Goal: Task Accomplishment & Management: Complete application form

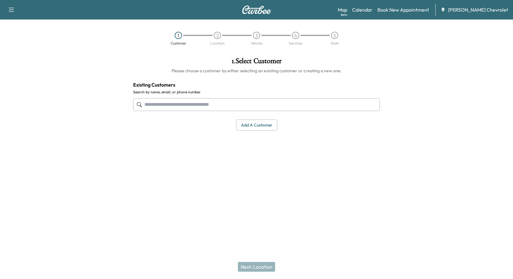
click at [274, 131] on div "1 . Select Customer Please choose a customer by either selecting an existing cu…" at bounding box center [256, 94] width 257 height 83
click at [272, 128] on button "Add a customer" at bounding box center [256, 125] width 41 height 11
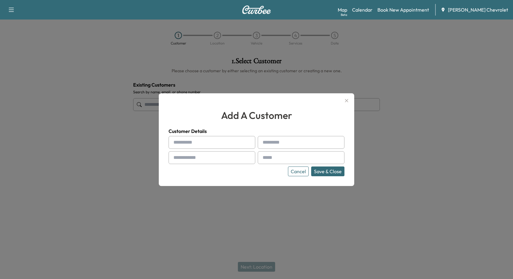
drag, startPoint x: 206, startPoint y: 140, endPoint x: 192, endPoint y: 139, distance: 14.4
click at [206, 140] on input "text" at bounding box center [212, 142] width 87 height 13
click at [189, 142] on input "text" at bounding box center [212, 142] width 87 height 13
type input "**********"
type input "*******"
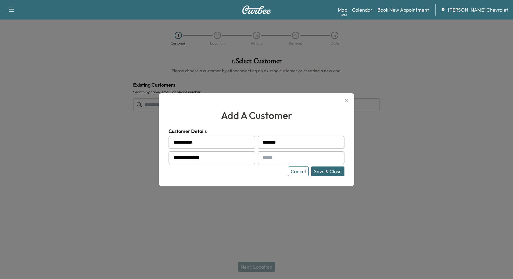
type input "**********"
drag, startPoint x: 286, startPoint y: 151, endPoint x: 285, endPoint y: 155, distance: 3.7
click at [286, 151] on input "text" at bounding box center [301, 157] width 87 height 13
click at [270, 158] on input "text" at bounding box center [301, 157] width 87 height 13
click at [282, 157] on input "text" at bounding box center [301, 157] width 87 height 13
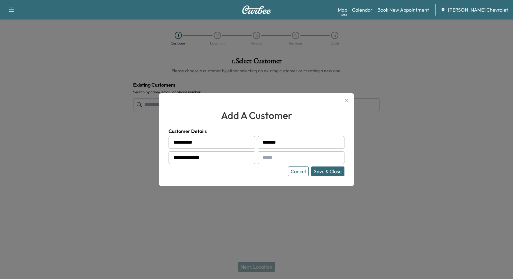
paste input "**********"
type input "**********"
click at [322, 165] on div "**********" at bounding box center [257, 156] width 176 height 40
click at [322, 170] on button "Save & Close" at bounding box center [327, 172] width 33 height 10
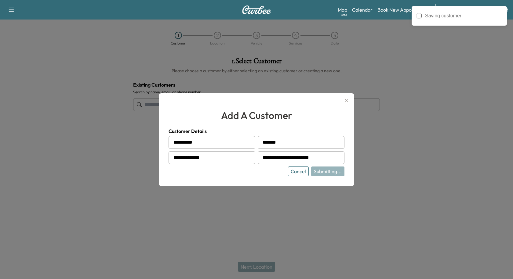
type input "**********"
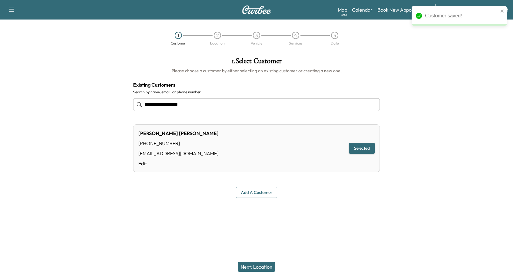
click at [258, 272] on button "Next: Location" at bounding box center [256, 267] width 37 height 10
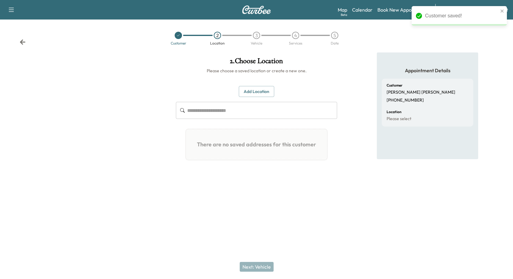
click at [257, 90] on button "Add Location" at bounding box center [256, 91] width 35 height 11
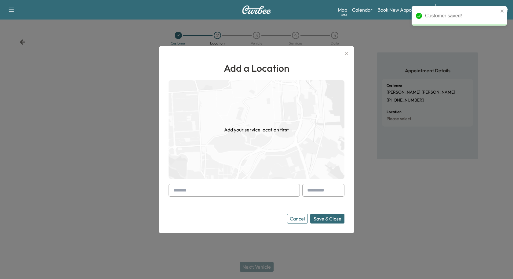
click at [196, 192] on input "text" at bounding box center [234, 190] width 131 height 13
paste input "**********"
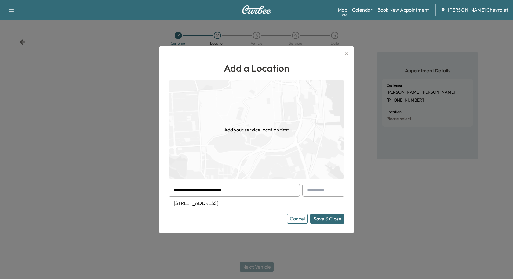
click at [310, 214] on button "Save & Close" at bounding box center [327, 219] width 34 height 10
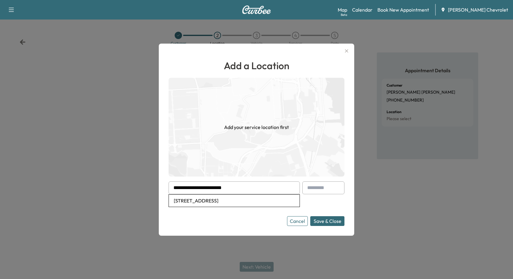
click at [197, 201] on li "[STREET_ADDRESS]" at bounding box center [234, 201] width 131 height 12
type input "**********"
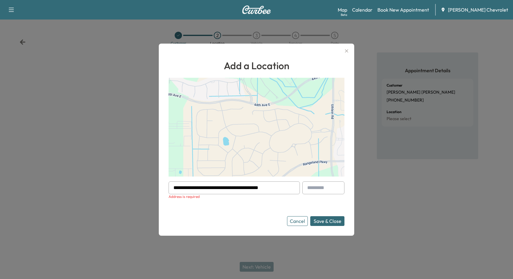
click at [342, 222] on button "Save & Close" at bounding box center [327, 222] width 34 height 10
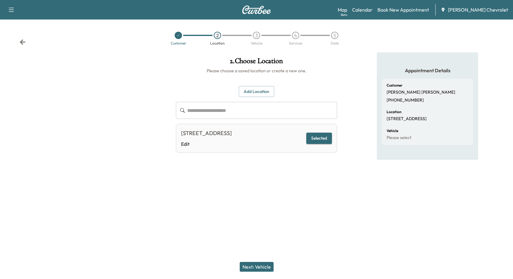
click at [258, 267] on button "Next: Vehicle" at bounding box center [257, 267] width 34 height 10
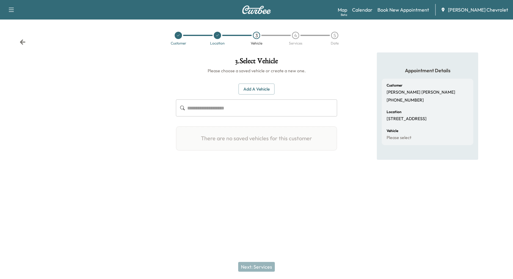
click at [263, 88] on button "Add a Vehicle" at bounding box center [257, 89] width 36 height 11
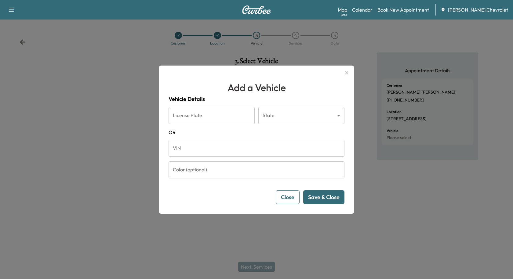
click at [182, 143] on input "VIN" at bounding box center [257, 148] width 176 height 17
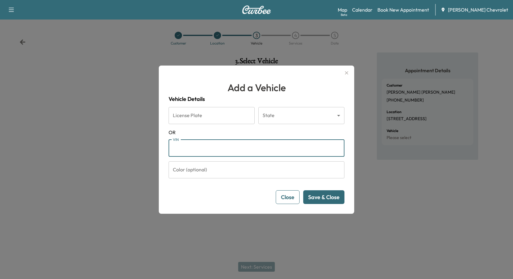
paste input "**********"
type input "**********"
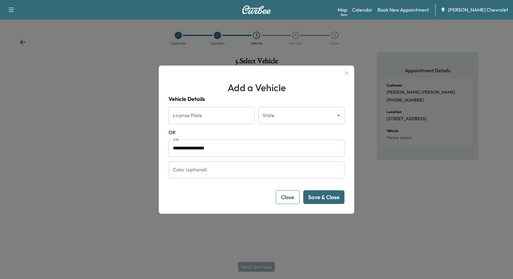
click at [321, 197] on button "Save & Close" at bounding box center [323, 198] width 41 height 14
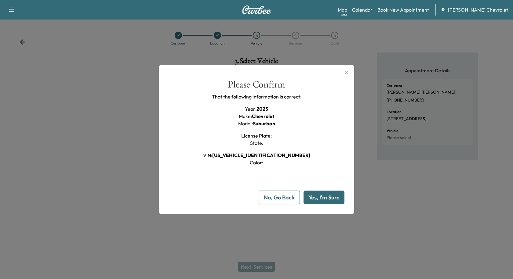
click at [327, 197] on button "Yes, I'm Sure" at bounding box center [324, 198] width 41 height 14
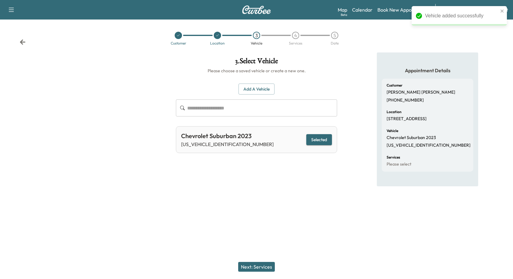
click at [253, 267] on button "Next: Services" at bounding box center [256, 267] width 37 height 10
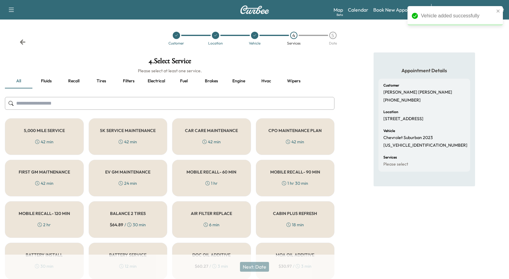
click at [138, 106] on input "text" at bounding box center [169, 103] width 329 height 13
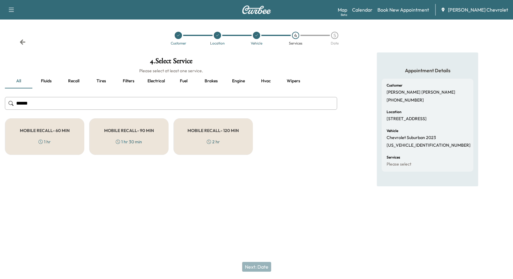
type input "******"
click at [103, 137] on div "MOBILE RECALL- 90 MIN 1 hr 30 min" at bounding box center [128, 137] width 79 height 37
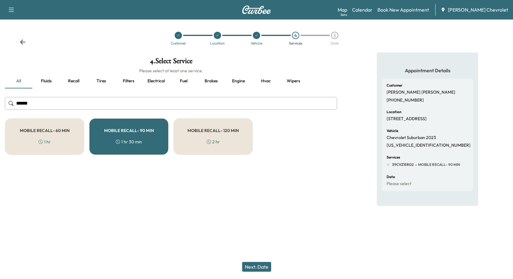
click at [141, 139] on div "1 hr 30 min" at bounding box center [129, 142] width 26 height 6
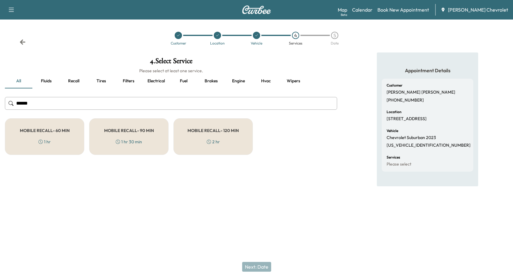
click at [141, 139] on div "1 hr 30 min" at bounding box center [129, 142] width 26 height 6
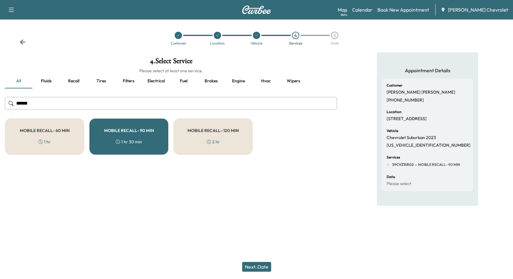
click at [79, 135] on div "MOBILE RECALL- 60 MIN 1 hr" at bounding box center [44, 137] width 79 height 37
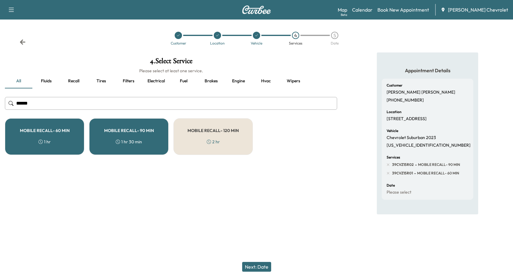
click at [267, 267] on button "Next: Date" at bounding box center [256, 267] width 29 height 10
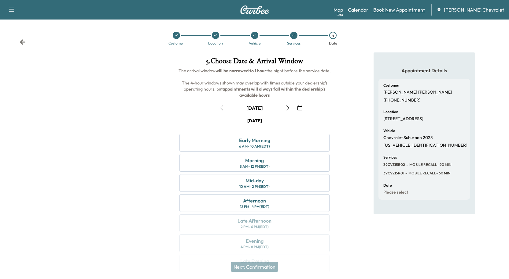
click at [392, 10] on link "Book New Appointment" at bounding box center [399, 9] width 52 height 7
click at [368, 9] on link "Calendar" at bounding box center [358, 9] width 20 height 7
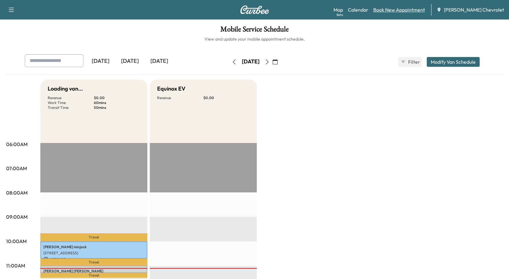
click at [393, 9] on link "Book New Appointment" at bounding box center [399, 9] width 52 height 7
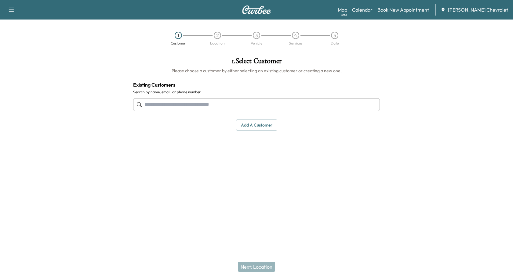
click at [373, 10] on link "Calendar" at bounding box center [362, 9] width 20 height 7
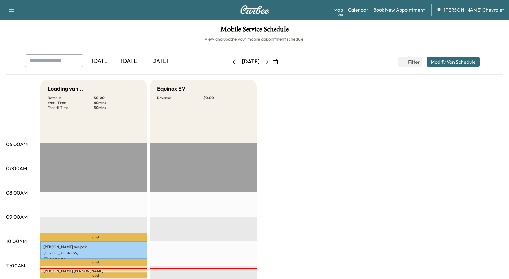
click at [406, 9] on link "Book New Appointment" at bounding box center [399, 9] width 52 height 7
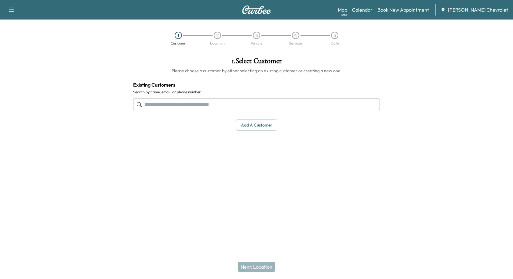
click at [202, 113] on div at bounding box center [256, 105] width 247 height 20
click at [234, 129] on div "Add a customer" at bounding box center [256, 125] width 247 height 11
click at [241, 125] on button "Add a customer" at bounding box center [256, 125] width 41 height 11
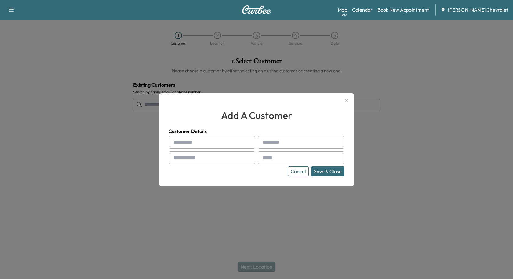
click at [231, 111] on h2 "add a customer" at bounding box center [257, 115] width 176 height 15
click at [217, 143] on input "text" at bounding box center [212, 142] width 87 height 13
type input "******"
click at [212, 155] on input "text" at bounding box center [212, 157] width 87 height 13
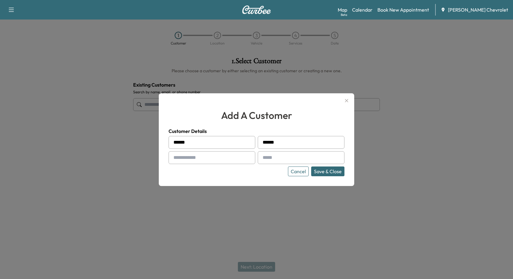
click at [209, 156] on input "text" at bounding box center [212, 157] width 87 height 13
click at [200, 156] on input "text" at bounding box center [212, 157] width 87 height 13
type input "**********"
click at [301, 159] on input "text" at bounding box center [301, 157] width 87 height 13
click at [302, 157] on input "text" at bounding box center [301, 157] width 87 height 13
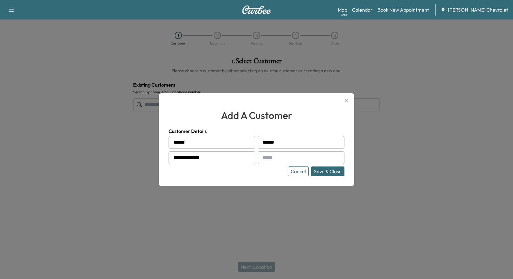
paste input "**********"
type input "**********"
click at [333, 169] on button "Save & Close" at bounding box center [327, 172] width 33 height 10
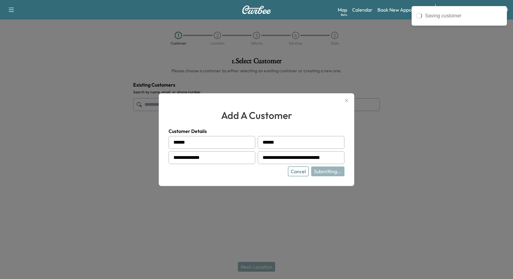
type input "**********"
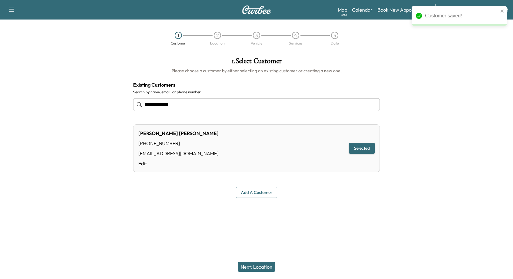
click at [262, 266] on button "Next: Location" at bounding box center [256, 267] width 37 height 10
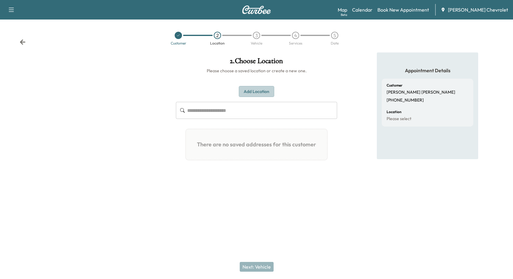
click at [257, 90] on button "Add Location" at bounding box center [256, 91] width 35 height 11
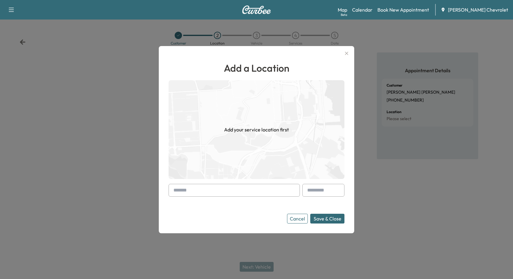
click at [188, 188] on input "text" at bounding box center [234, 190] width 131 height 13
drag, startPoint x: 204, startPoint y: 191, endPoint x: 194, endPoint y: 189, distance: 9.5
click at [204, 191] on input "text" at bounding box center [234, 190] width 131 height 13
paste input "**********"
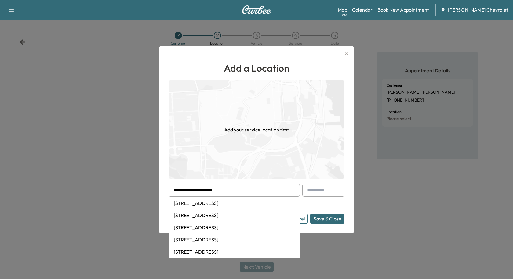
click at [208, 198] on li "[STREET_ADDRESS]" at bounding box center [234, 203] width 131 height 12
type input "**********"
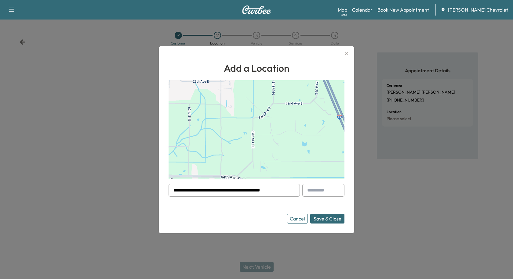
click at [316, 219] on button "Save & Close" at bounding box center [327, 219] width 34 height 10
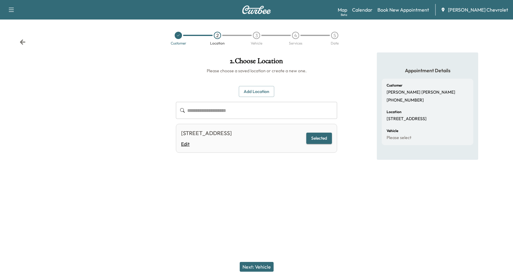
drag, startPoint x: 181, startPoint y: 148, endPoint x: 181, endPoint y: 140, distance: 7.1
click at [181, 148] on div "[STREET_ADDRESS] Edit Selected" at bounding box center [256, 138] width 161 height 29
click at [181, 140] on link "Edit" at bounding box center [206, 143] width 51 height 7
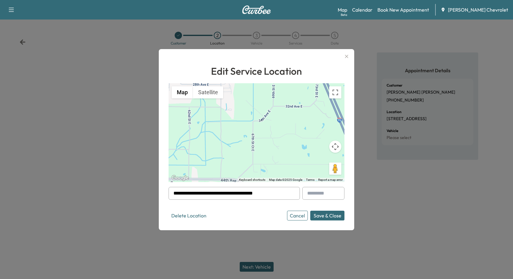
drag, startPoint x: 173, startPoint y: 192, endPoint x: 205, endPoint y: 195, distance: 31.8
click at [205, 195] on div "**********" at bounding box center [234, 193] width 131 height 13
click at [329, 218] on button "Save & Close" at bounding box center [327, 216] width 34 height 10
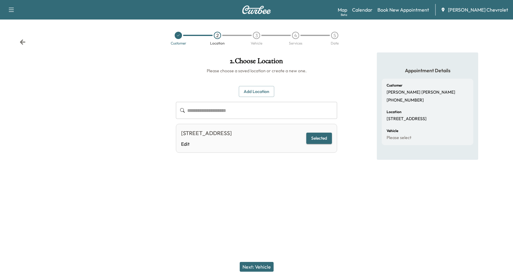
click at [267, 269] on button "Next: Vehicle" at bounding box center [257, 267] width 34 height 10
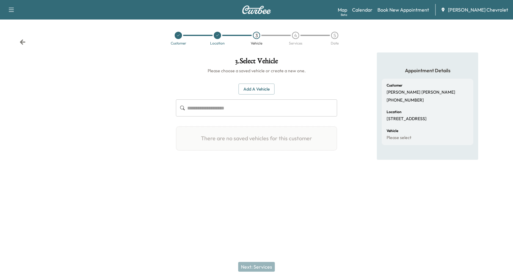
click at [207, 112] on input "text" at bounding box center [262, 108] width 150 height 17
paste input "**********"
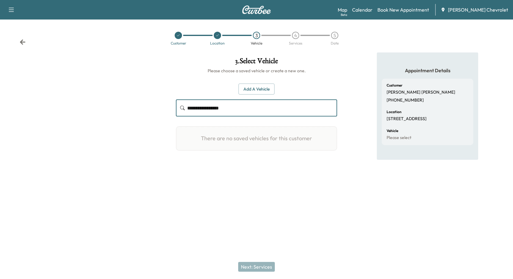
type input "**********"
click at [253, 87] on button "Add a Vehicle" at bounding box center [257, 89] width 36 height 11
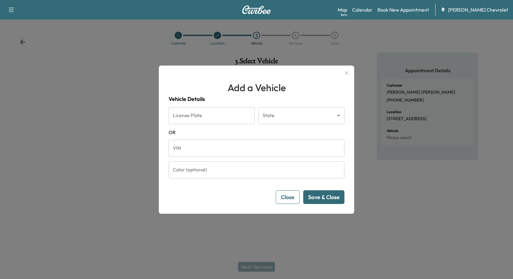
click at [210, 147] on input "VIN" at bounding box center [257, 148] width 176 height 17
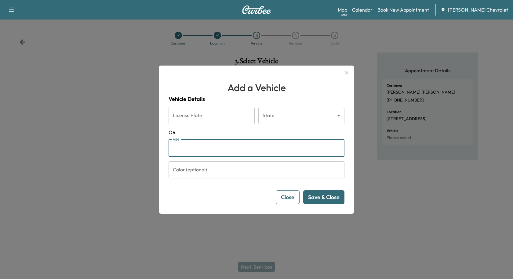
paste input "**********"
type input "**********"
click at [332, 201] on button "Checking ..." at bounding box center [325, 198] width 38 height 14
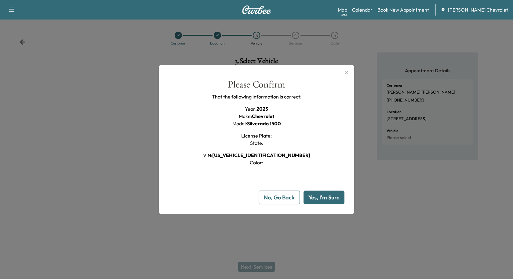
click at [332, 201] on button "Yes, I'm Sure" at bounding box center [324, 198] width 41 height 14
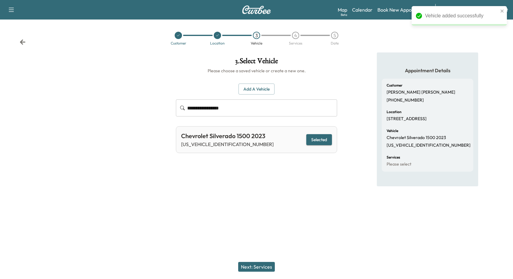
click at [254, 265] on button "Next: Services" at bounding box center [256, 267] width 37 height 10
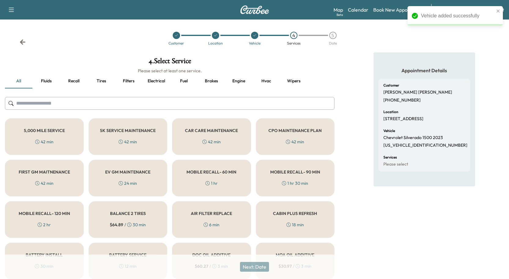
click at [188, 99] on input "text" at bounding box center [169, 103] width 329 height 13
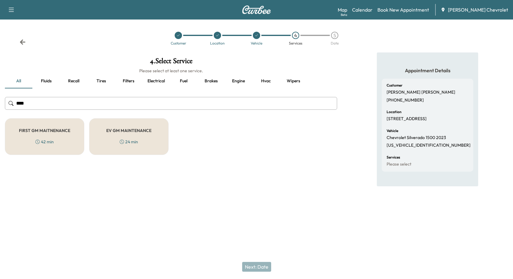
type input "*****"
drag, startPoint x: 71, startPoint y: 107, endPoint x: -4, endPoint y: 100, distance: 74.8
click at [0, 100] on html "Support Log Out Map Beta Calendar Book New Appointment [PERSON_NAME] Chevrolet …" at bounding box center [256, 139] width 513 height 279
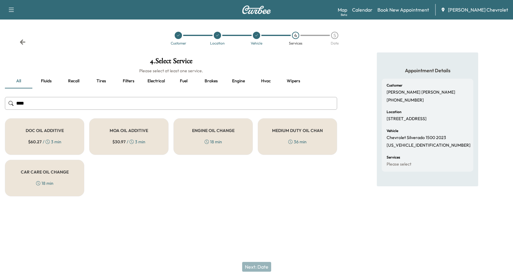
type input "***"
click at [211, 130] on h5 "ENGINE OIL CHANGE" at bounding box center [213, 131] width 42 height 4
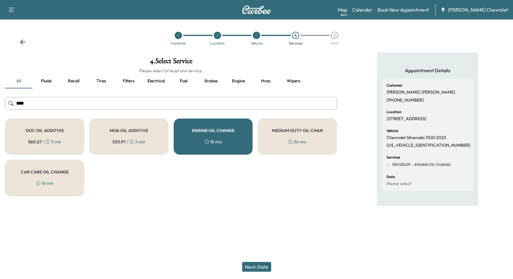
click at [264, 267] on button "Next: Date" at bounding box center [256, 267] width 29 height 10
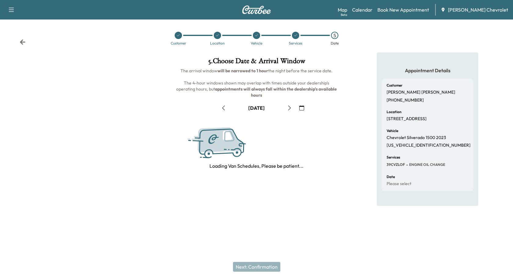
click at [291, 112] on button "button" at bounding box center [289, 108] width 10 height 10
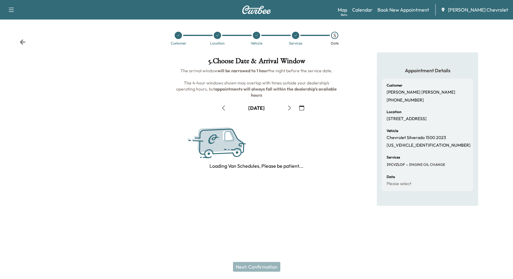
click at [289, 107] on icon "button" at bounding box center [289, 108] width 5 height 5
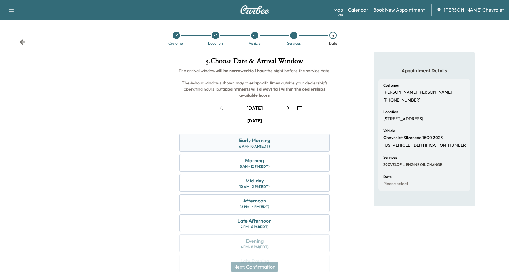
click at [262, 146] on div "6 AM - 10 AM (EDT)" at bounding box center [254, 146] width 31 height 5
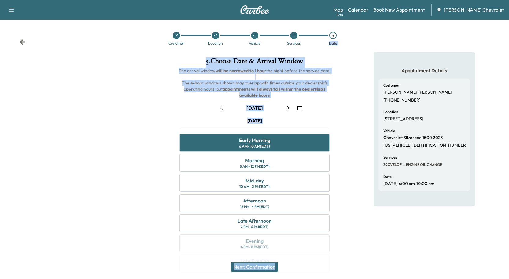
drag, startPoint x: 407, startPoint y: 146, endPoint x: 459, endPoint y: 249, distance: 115.6
click at [444, 255] on div "Support Log Out Map Beta Calendar Book New Appointment [PERSON_NAME] Chevrolet …" at bounding box center [254, 150] width 509 height 300
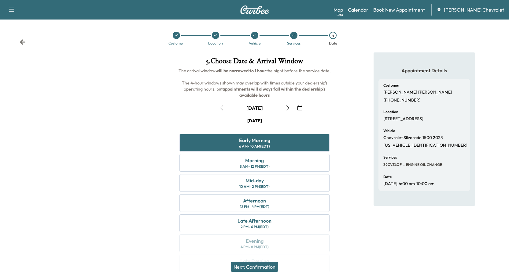
click at [459, 249] on div "Appointment Details Customer [PERSON_NAME] [PHONE_NUMBER] Location [STREET_ADDR…" at bounding box center [423, 167] width 101 height 228
click at [361, 92] on div "Appointment Details Customer [PERSON_NAME] [PHONE_NUMBER] Location [STREET_ADDR…" at bounding box center [424, 167] width 170 height 228
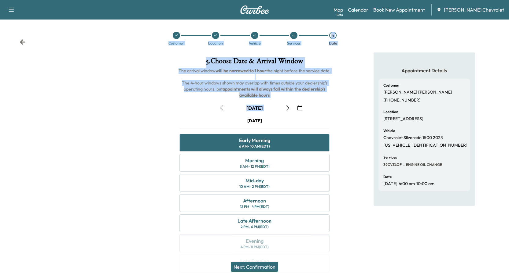
drag, startPoint x: 163, startPoint y: 27, endPoint x: 329, endPoint y: 113, distance: 186.7
click at [328, 113] on div "Support Log Out Map Beta Calendar Book New Appointment [PERSON_NAME] Chevrolet …" at bounding box center [254, 150] width 509 height 300
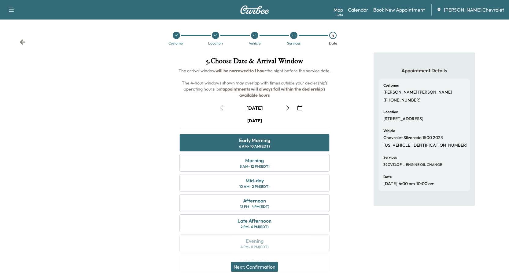
click at [332, 114] on div "October [DATE] S M T W T F S 28 29 30 1 2 3 4 5 6 7 8 9 10 11 12 13 14 15 16 17…" at bounding box center [254, 186] width 160 height 177
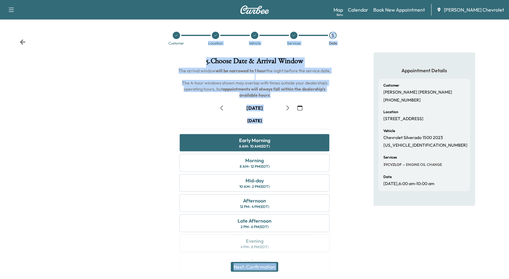
drag, startPoint x: 198, startPoint y: 45, endPoint x: 341, endPoint y: 100, distance: 153.5
click at [341, 100] on div "Support Log Out Map Beta Calendar Book New Appointment [PERSON_NAME] Chevrolet …" at bounding box center [254, 150] width 509 height 300
click at [341, 100] on div "Appointment Details Customer [PERSON_NAME] [PHONE_NUMBER] Location [STREET_ADDR…" at bounding box center [424, 167] width 170 height 228
drag, startPoint x: 206, startPoint y: 59, endPoint x: 345, endPoint y: 95, distance: 143.6
click at [345, 95] on div "5 . Choose Date & Arrival Window The arrival window will be narrowed to 1 hour …" at bounding box center [254, 167] width 509 height 228
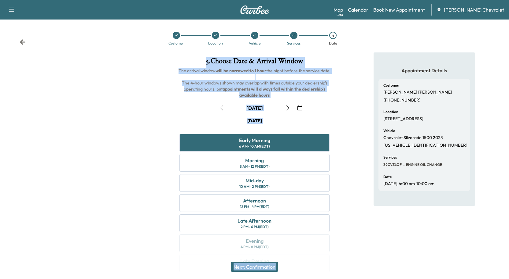
click at [345, 95] on div "Appointment Details Customer [PERSON_NAME] [PHONE_NUMBER] Location [STREET_ADDR…" at bounding box center [424, 167] width 170 height 228
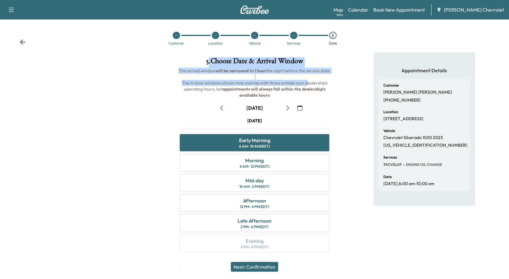
drag, startPoint x: 207, startPoint y: 59, endPoint x: 333, endPoint y: 99, distance: 132.4
click at [307, 83] on div "5 . Choose Date & Arrival Window The arrival window will be narrowed to 1 hour …" at bounding box center [254, 77] width 160 height 41
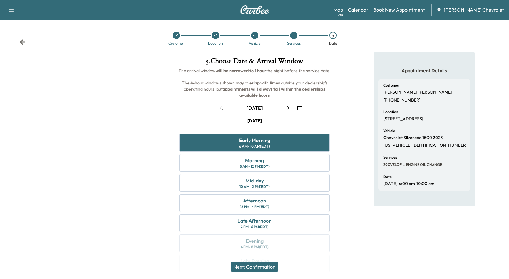
click at [333, 99] on div "October [DATE] S M T W T F S 28 29 30 1 2 3 4 5 6 7 8 9 10 11 12 13 14 15 16 17…" at bounding box center [254, 186] width 160 height 177
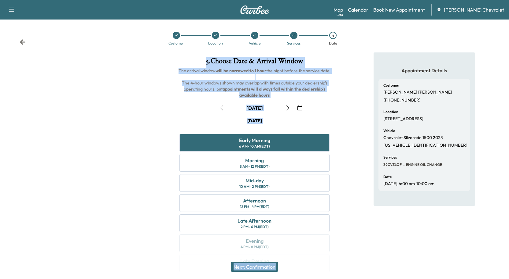
drag, startPoint x: 206, startPoint y: 53, endPoint x: 342, endPoint y: 93, distance: 141.8
click at [342, 93] on div "5 . Choose Date & Arrival Window The arrival window will be narrowed to 1 hour …" at bounding box center [254, 167] width 509 height 228
click at [342, 93] on div "Appointment Details Customer [PERSON_NAME] [PHONE_NUMBER] Location [STREET_ADDR…" at bounding box center [424, 167] width 170 height 228
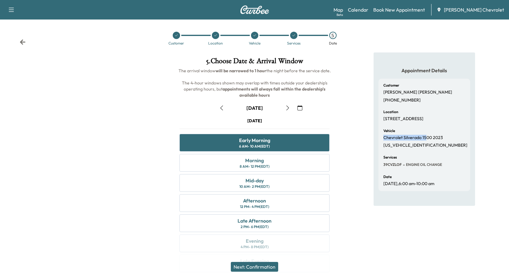
drag, startPoint x: 382, startPoint y: 143, endPoint x: 437, endPoint y: 145, distance: 55.0
click at [433, 144] on div "Customer [PERSON_NAME] [PHONE_NUMBER] Location [STREET_ADDRESS] Vehicle Chevrol…" at bounding box center [424, 135] width 92 height 113
click at [438, 141] on p "Chevrolet Silverado 1500 2023" at bounding box center [413, 137] width 60 height 5
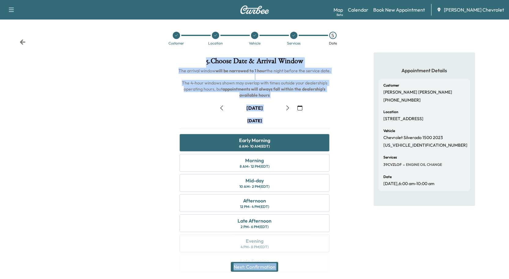
drag, startPoint x: 204, startPoint y: 60, endPoint x: 342, endPoint y: 112, distance: 147.1
click at [342, 112] on div "5 . Choose Date & Arrival Window The arrival window will be narrowed to 1 hour …" at bounding box center [254, 167] width 509 height 228
click at [342, 112] on div "Appointment Details Customer [PERSON_NAME] [PHONE_NUMBER] Location [STREET_ADDR…" at bounding box center [424, 167] width 170 height 228
drag, startPoint x: 204, startPoint y: 57, endPoint x: 355, endPoint y: 90, distance: 154.6
click at [355, 90] on div "5 . Choose Date & Arrival Window The arrival window will be narrowed to 1 hour …" at bounding box center [254, 167] width 509 height 228
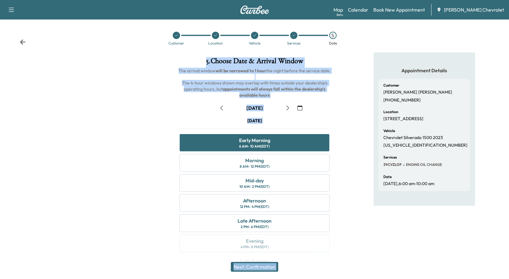
click at [355, 90] on div "Appointment Details Customer [PERSON_NAME] [PHONE_NUMBER] Location [STREET_ADDR…" at bounding box center [424, 167] width 170 height 228
drag, startPoint x: 200, startPoint y: 58, endPoint x: 341, endPoint y: 89, distance: 143.8
click at [341, 89] on div "5 . Choose Date & Arrival Window The arrival window will be narrowed to 1 hour …" at bounding box center [254, 167] width 509 height 228
click at [341, 89] on div "Appointment Details Customer [PERSON_NAME] [PHONE_NUMBER] Location [STREET_ADDR…" at bounding box center [424, 167] width 170 height 228
drag, startPoint x: 272, startPoint y: 98, endPoint x: 205, endPoint y: 58, distance: 77.5
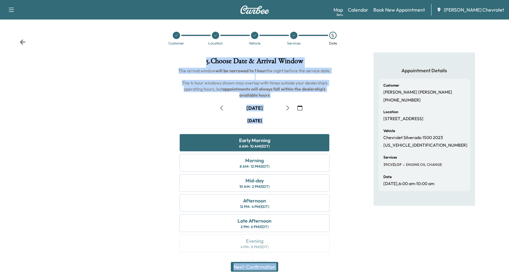
click at [205, 58] on div "5 . Choose Date & Arrival Window The arrival window will be narrowed to 1 hour …" at bounding box center [255, 167] width 170 height 228
click at [202, 58] on h1 "5 . Choose Date & Arrival Window" at bounding box center [254, 62] width 160 height 10
drag, startPoint x: 202, startPoint y: 58, endPoint x: 292, endPoint y: 90, distance: 95.5
click at [292, 90] on div "5 . Choose Date & Arrival Window The arrival window will be narrowed to 1 hour …" at bounding box center [254, 77] width 160 height 41
click at [292, 91] on b "appointments will always fall within the dealership's available hours" at bounding box center [274, 92] width 104 height 12
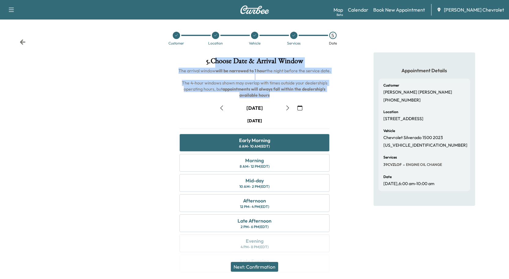
drag, startPoint x: 285, startPoint y: 95, endPoint x: 207, endPoint y: 57, distance: 86.7
click at [210, 58] on div "5 . Choose Date & Arrival Window The arrival window will be narrowed to 1 hour …" at bounding box center [254, 77] width 160 height 41
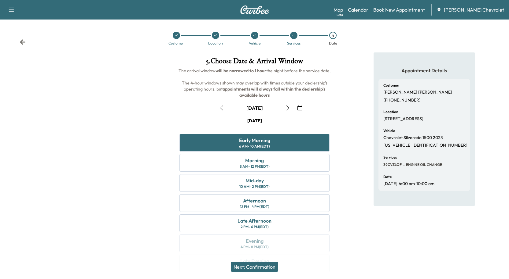
click at [206, 57] on h1 "5 . Choose Date & Arrival Window" at bounding box center [254, 62] width 160 height 10
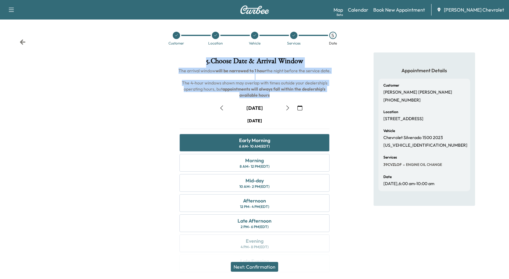
drag, startPoint x: 202, startPoint y: 57, endPoint x: 282, endPoint y: 93, distance: 88.3
click at [282, 93] on div "5 . Choose Date & Arrival Window The arrival window will be narrowed to 1 hour …" at bounding box center [255, 167] width 170 height 228
click at [282, 93] on h6 "The arrival window will be narrowed to 1 hour the night before the service date…" at bounding box center [254, 83] width 160 height 31
drag, startPoint x: 270, startPoint y: 91, endPoint x: 202, endPoint y: 58, distance: 75.5
click at [202, 58] on div "5 . Choose Date & Arrival Window The arrival window will be narrowed to 1 hour …" at bounding box center [254, 77] width 160 height 41
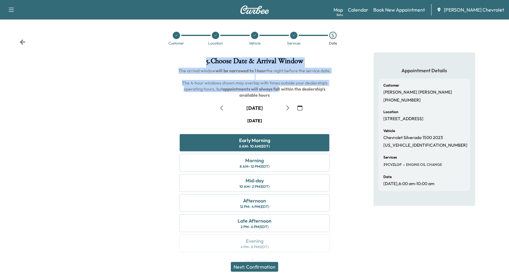
click at [202, 58] on h1 "5 . Choose Date & Arrival Window" at bounding box center [254, 62] width 160 height 10
drag, startPoint x: 204, startPoint y: 57, endPoint x: 272, endPoint y: 98, distance: 79.1
click at [272, 98] on div "5 . Choose Date & Arrival Window The arrival window will be narrowed to 1 hour …" at bounding box center [254, 77] width 160 height 41
click at [272, 98] on h6 "The arrival window will be narrowed to 1 hour the night before the service date…" at bounding box center [254, 83] width 160 height 31
drag, startPoint x: 205, startPoint y: 60, endPoint x: 265, endPoint y: 93, distance: 68.8
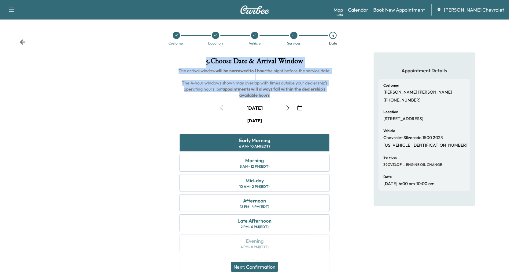
click at [265, 93] on div "5 . Choose Date & Arrival Window The arrival window will be narrowed to 1 hour …" at bounding box center [254, 77] width 160 height 41
click at [265, 93] on h6 "The arrival window will be narrowed to 1 hour the night before the service date…" at bounding box center [254, 83] width 160 height 31
drag, startPoint x: 199, startPoint y: 60, endPoint x: 279, endPoint y: 101, distance: 90.2
click at [279, 101] on div "5 . Choose Date & Arrival Window The arrival window will be narrowed to 1 hour …" at bounding box center [255, 167] width 170 height 228
click at [281, 93] on h6 "The arrival window will be narrowed to 1 hour the night before the service date…" at bounding box center [254, 83] width 160 height 31
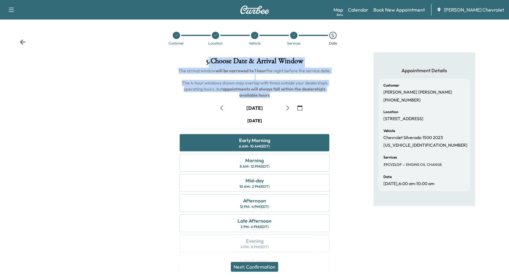
drag, startPoint x: 207, startPoint y: 58, endPoint x: 271, endPoint y: 93, distance: 72.7
click at [271, 93] on div "5 . Choose Date & Arrival Window The arrival window will be narrowed to 1 hour …" at bounding box center [254, 77] width 160 height 41
click at [271, 93] on h6 "The arrival window will be narrowed to 1 hour the night before the service date…" at bounding box center [254, 83] width 160 height 31
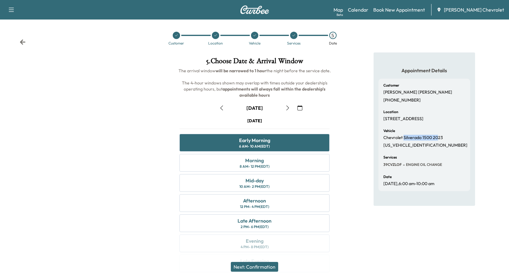
drag, startPoint x: 403, startPoint y: 143, endPoint x: 441, endPoint y: 144, distance: 38.2
click at [441, 144] on div "Vehicle Chevrolet Silverado 1500 2023 [US_VEHICLE_IDENTIFICATION_NUMBER]" at bounding box center [424, 138] width 82 height 19
click at [443, 144] on div "Vehicle Chevrolet Silverado 1500 2023 [US_VEHICLE_IDENTIFICATION_NUMBER]" at bounding box center [424, 138] width 82 height 19
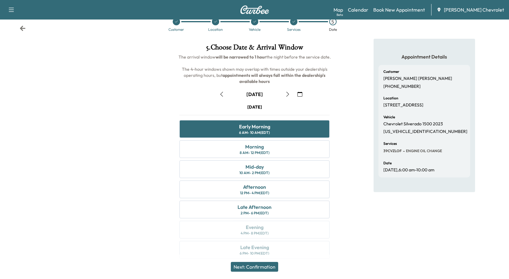
scroll to position [20, 0]
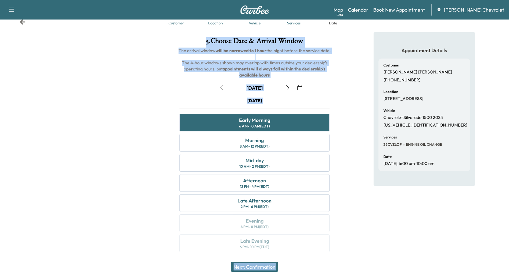
drag, startPoint x: 285, startPoint y: 69, endPoint x: 348, endPoint y: 96, distance: 68.0
click at [343, 95] on div "5 . Choose Date & Arrival Window The arrival window will be narrowed to 1 hour …" at bounding box center [254, 146] width 509 height 228
click at [348, 96] on div "Appointment Details Customer [PERSON_NAME] [PHONE_NUMBER] Location [STREET_ADDR…" at bounding box center [424, 146] width 170 height 228
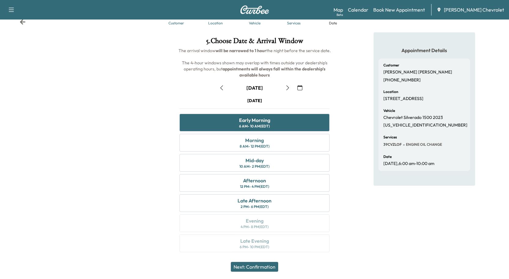
click at [27, 20] on div "Customer Location Vehicle Services 5 Date" at bounding box center [254, 18] width 509 height 28
click at [24, 22] on icon at bounding box center [22, 21] width 5 height 5
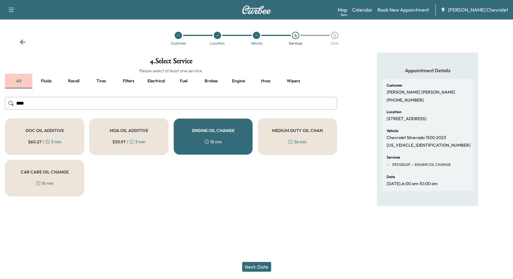
drag, startPoint x: 178, startPoint y: 104, endPoint x: 12, endPoint y: 83, distance: 167.7
click at [12, 83] on div "4 . Select Service Please select at least one service. all Fluids Recall Tires …" at bounding box center [171, 127] width 342 height 149
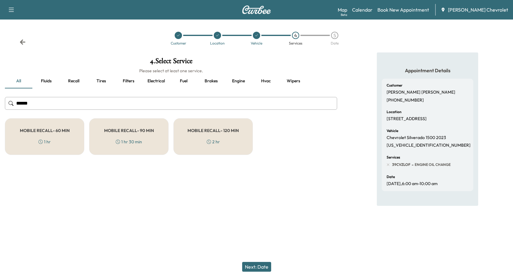
type input "******"
click at [59, 133] on div "MOBILE RECALL- 60 MIN 1 hr" at bounding box center [44, 137] width 79 height 37
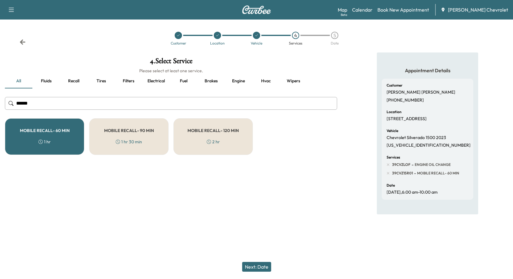
click at [261, 266] on button "Next: Date" at bounding box center [256, 267] width 29 height 10
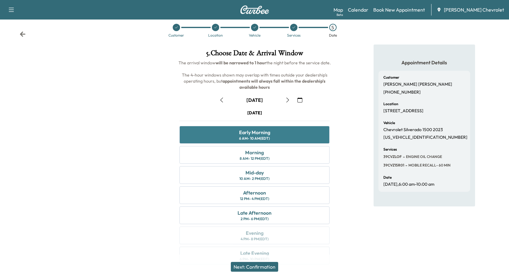
scroll to position [20, 0]
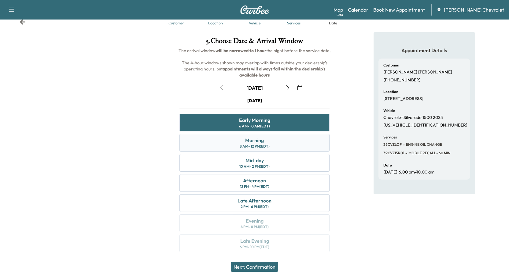
click at [258, 137] on div "Morning" at bounding box center [254, 140] width 19 height 7
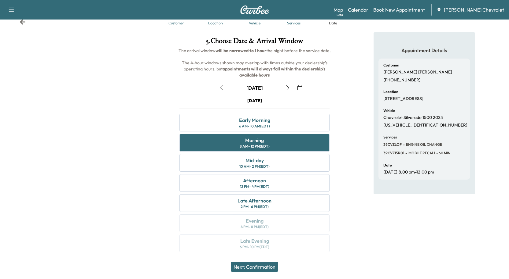
click at [255, 267] on button "Next: Confirmation" at bounding box center [254, 267] width 47 height 10
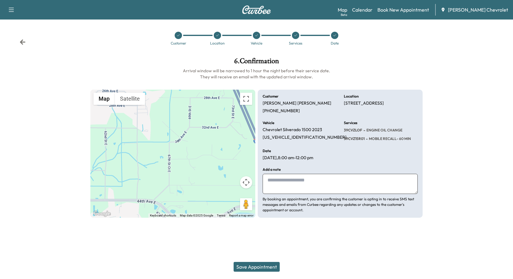
click at [313, 191] on textarea at bounding box center [340, 184] width 155 height 20
click at [251, 267] on button "Save Appointment" at bounding box center [257, 267] width 46 height 10
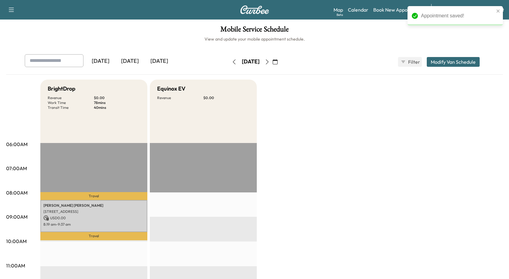
click at [232, 61] on icon "button" at bounding box center [234, 62] width 5 height 5
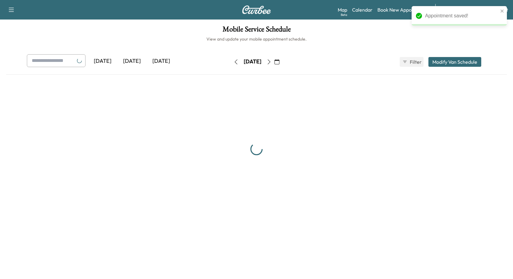
click at [234, 61] on icon "button" at bounding box center [236, 62] width 5 height 5
click at [231, 61] on button "button" at bounding box center [236, 62] width 10 height 10
click at [234, 61] on icon "button" at bounding box center [236, 62] width 5 height 5
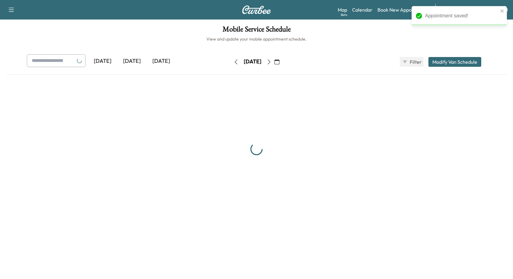
click at [231, 61] on button "button" at bounding box center [236, 62] width 10 height 10
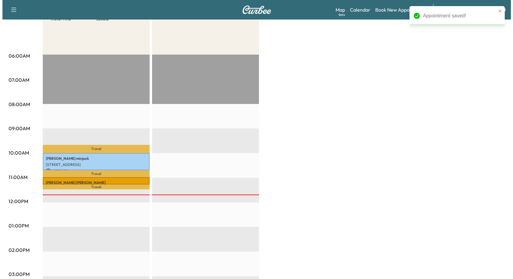
scroll to position [92, 0]
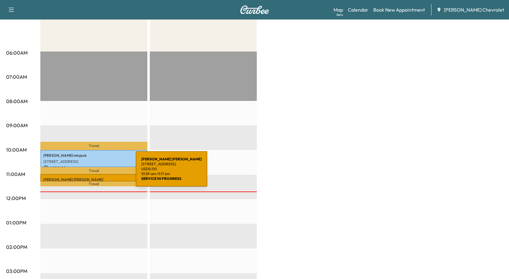
click at [90, 174] on div "[PERSON_NAME] [STREET_ADDRESS][PERSON_NAME] USD 0.00 10:59 am - 11:17 am" at bounding box center [93, 177] width 107 height 7
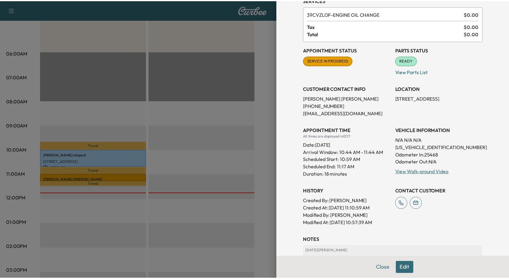
scroll to position [0, 0]
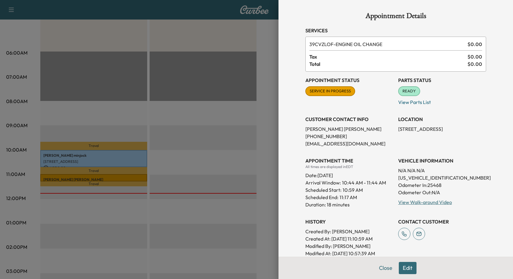
click at [237, 114] on div at bounding box center [256, 139] width 513 height 279
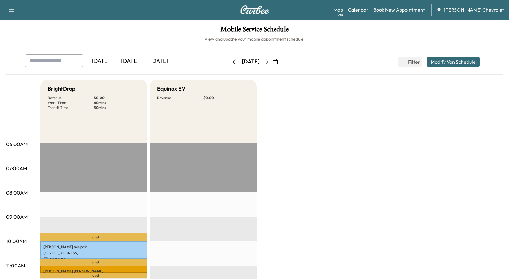
click at [280, 59] on button "button" at bounding box center [275, 62] width 10 height 10
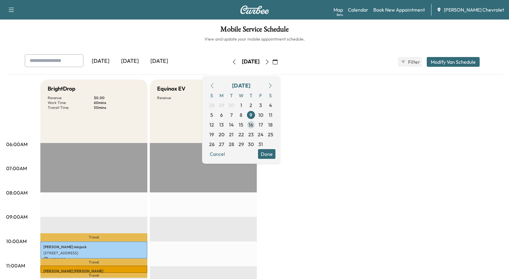
click at [256, 127] on span "16" at bounding box center [251, 125] width 10 height 10
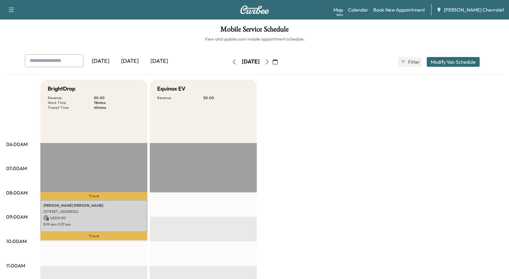
drag, startPoint x: 353, startPoint y: 122, endPoint x: 346, endPoint y: 122, distance: 7.0
